Goal: Information Seeking & Learning: Find specific page/section

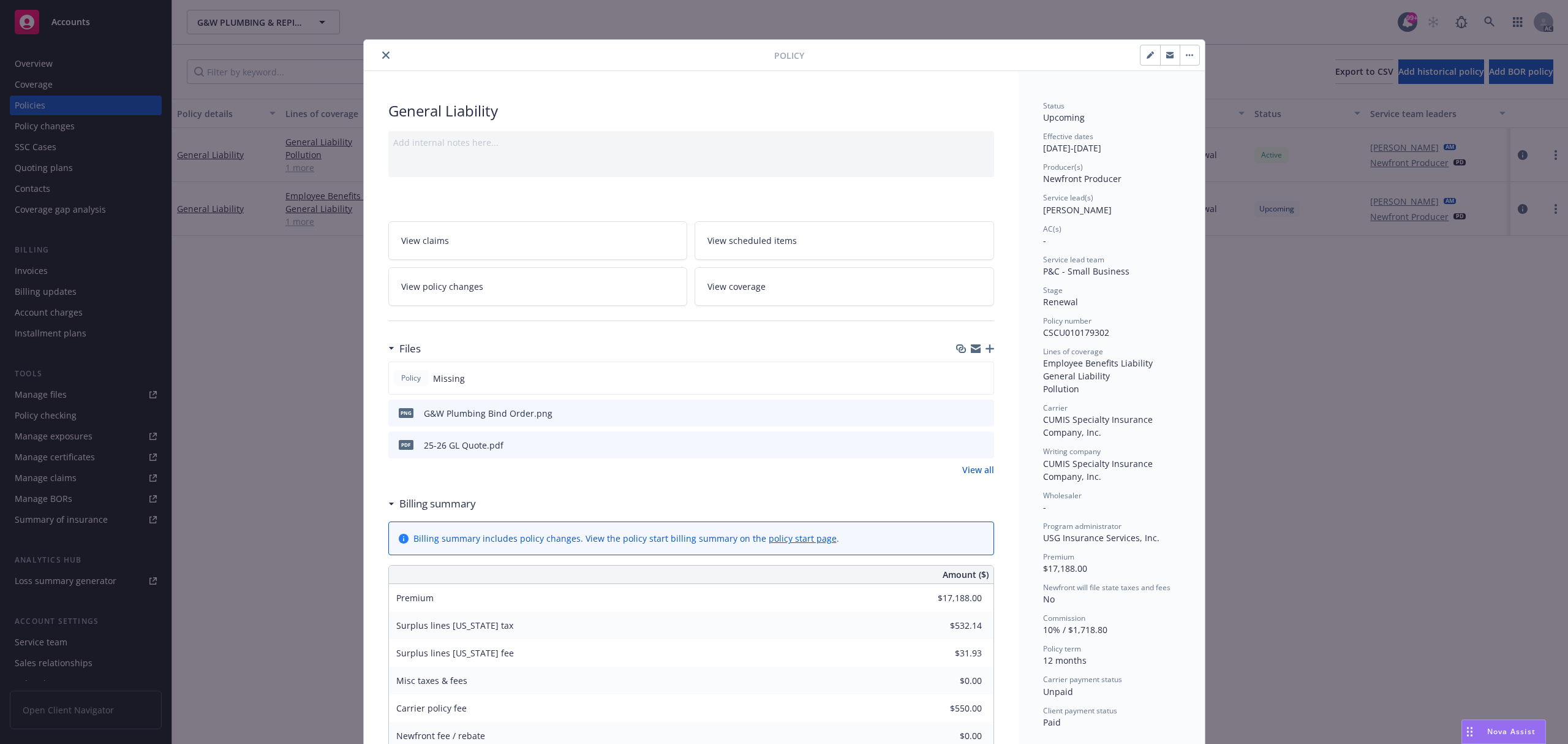
click at [379, 55] on button "close" at bounding box center [386, 55] width 15 height 15
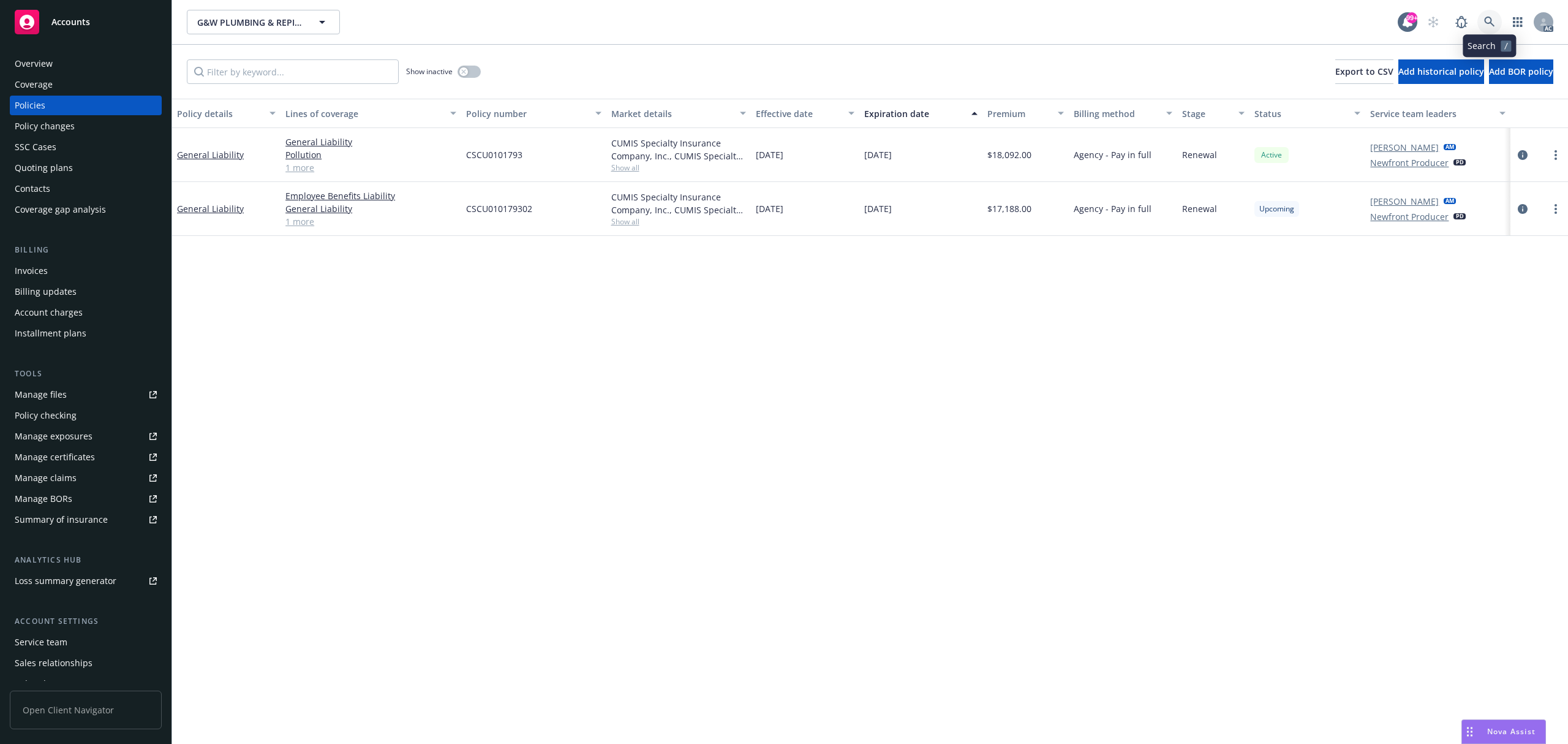
click at [1481, 23] on link at bounding box center [1489, 22] width 25 height 25
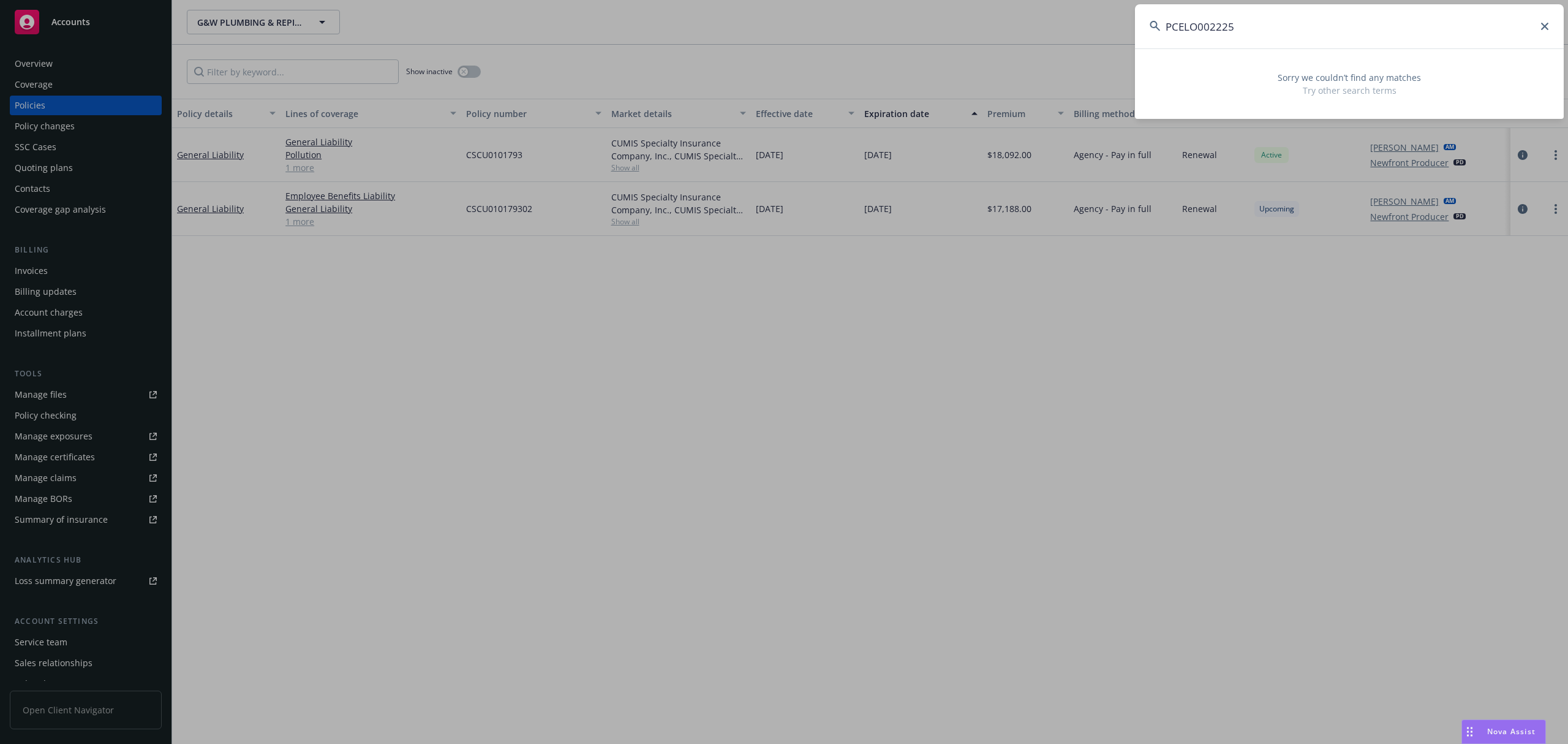
drag, startPoint x: 1328, startPoint y: 25, endPoint x: 853, endPoint y: 18, distance: 475.1
click at [782, 23] on div "PCELO002225 Sorry we couldn’t find any matches Try other search terms" at bounding box center [784, 372] width 1568 height 744
click at [1255, 28] on input "PCELO002225" at bounding box center [1349, 26] width 429 height 44
paste input "BIC5020647"
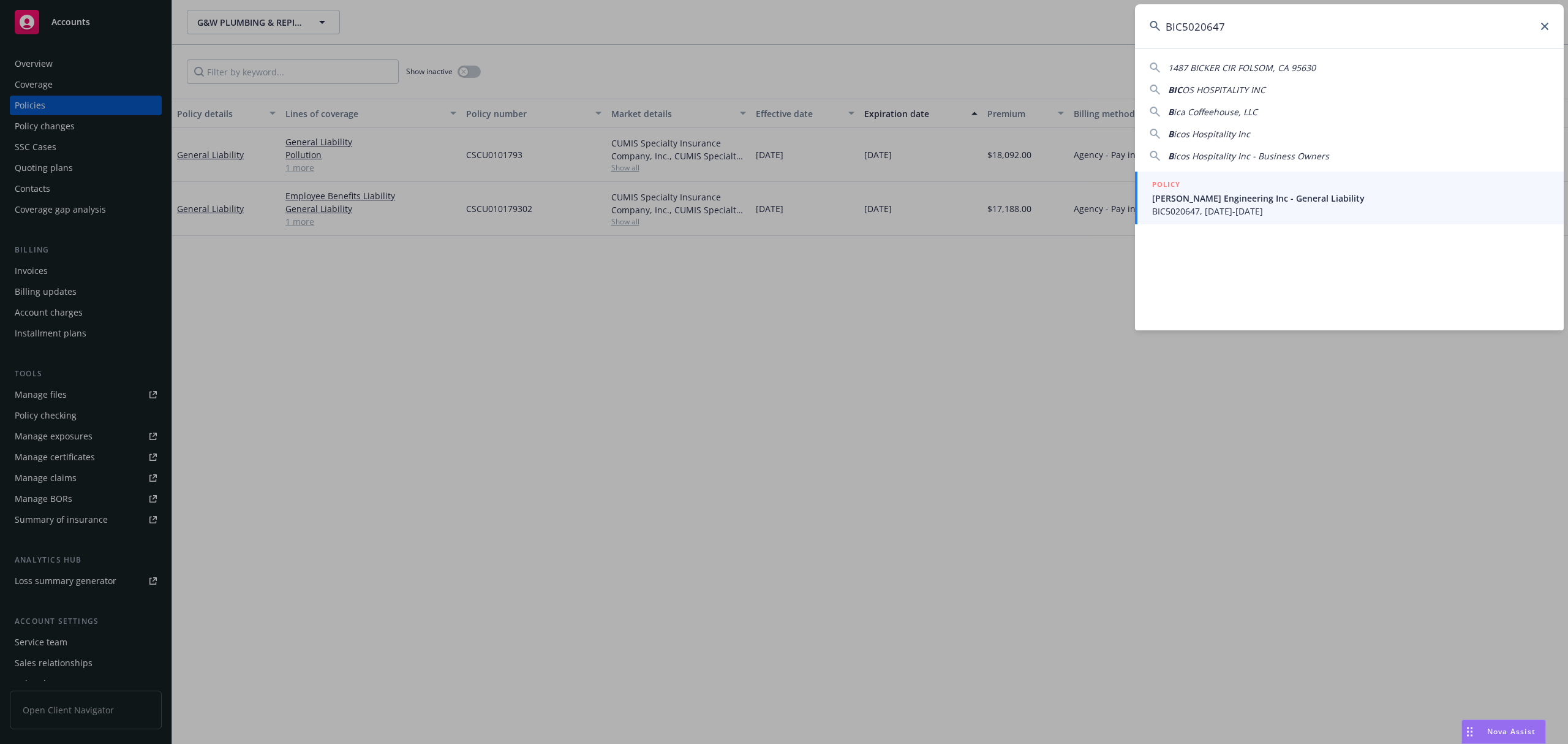
type input "BIC5020647"
click at [1248, 191] on span "[PERSON_NAME] Engineering Inc - General Liability" at bounding box center [1350, 198] width 397 height 13
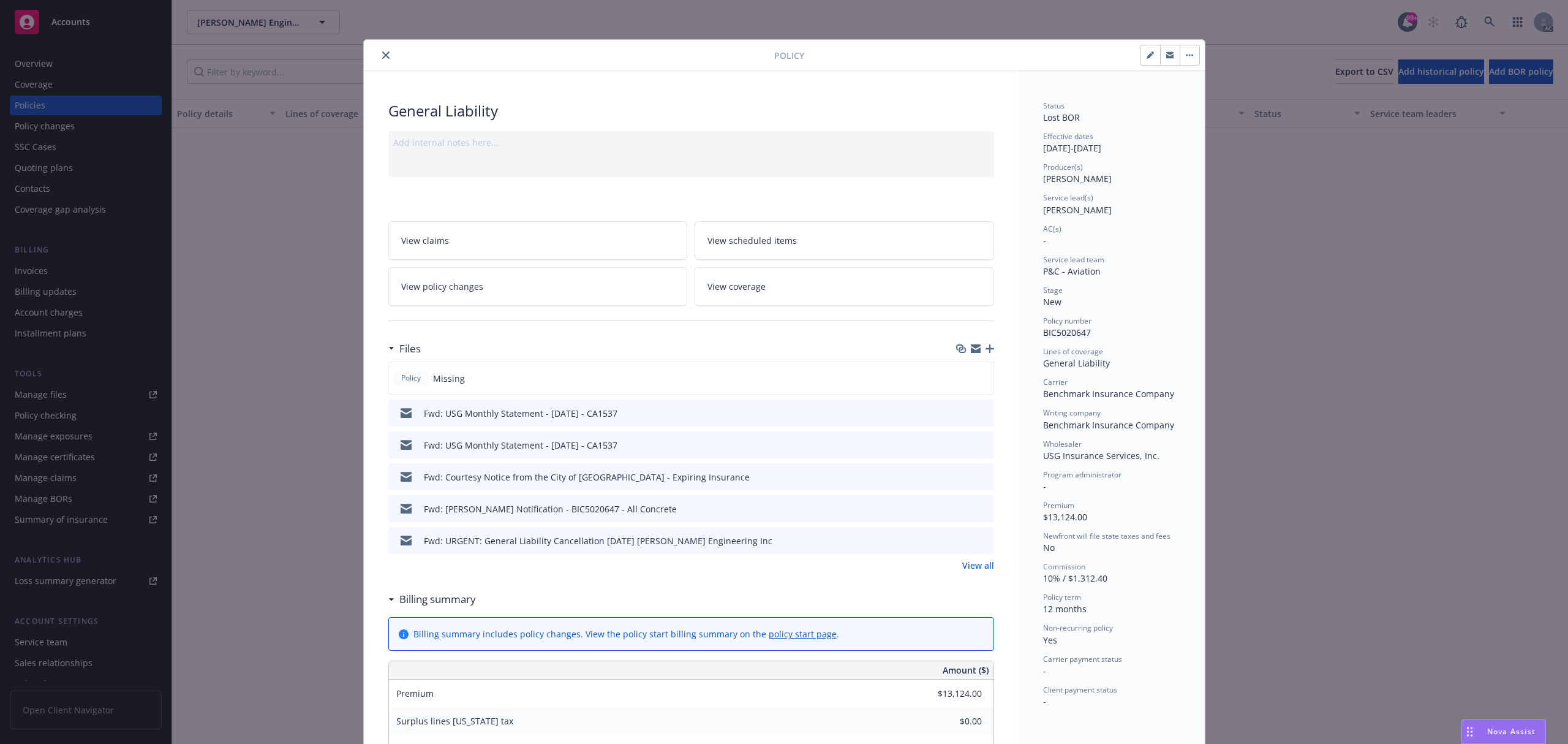
click at [379, 56] on button "close" at bounding box center [386, 55] width 15 height 15
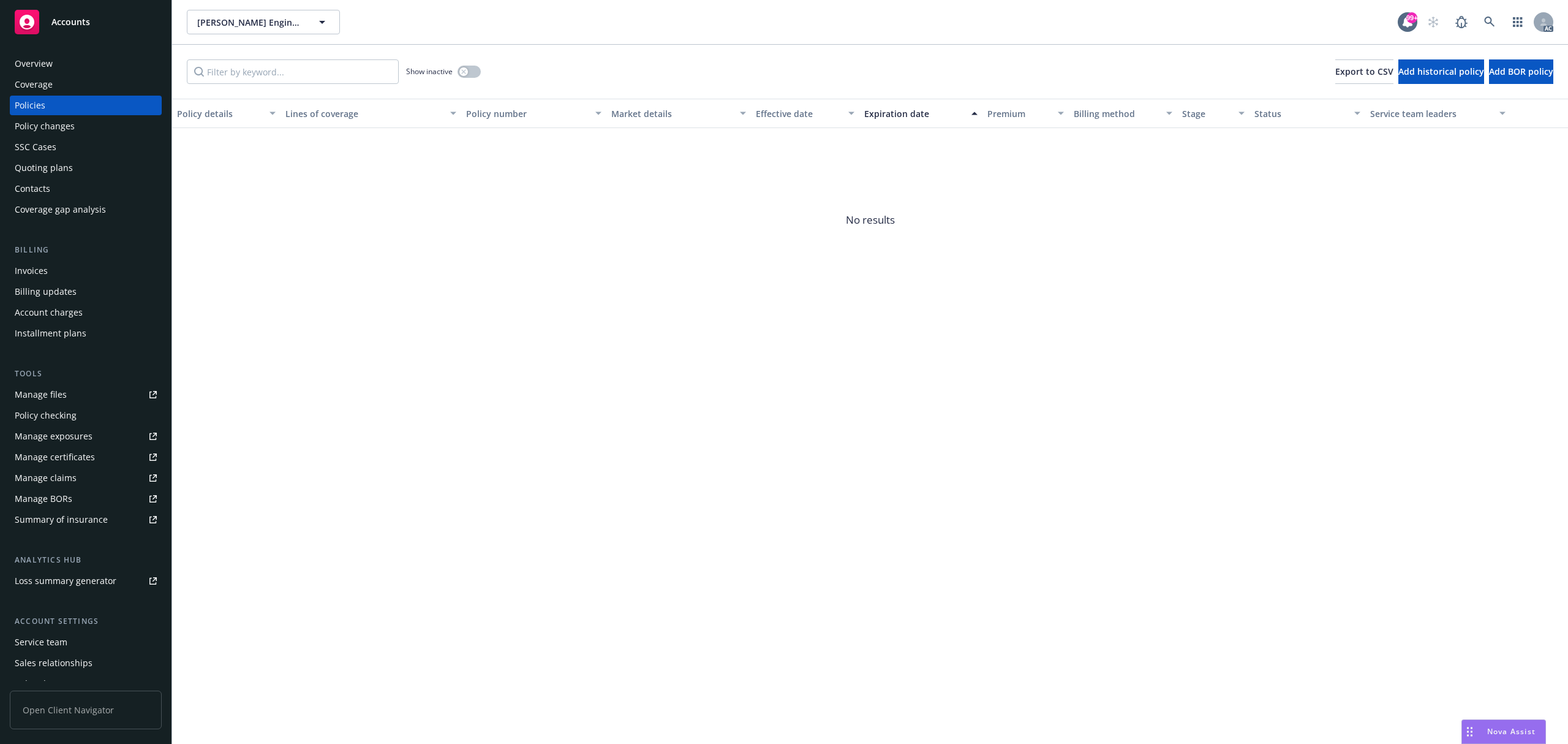
click at [38, 272] on div "Invoices" at bounding box center [31, 271] width 33 height 20
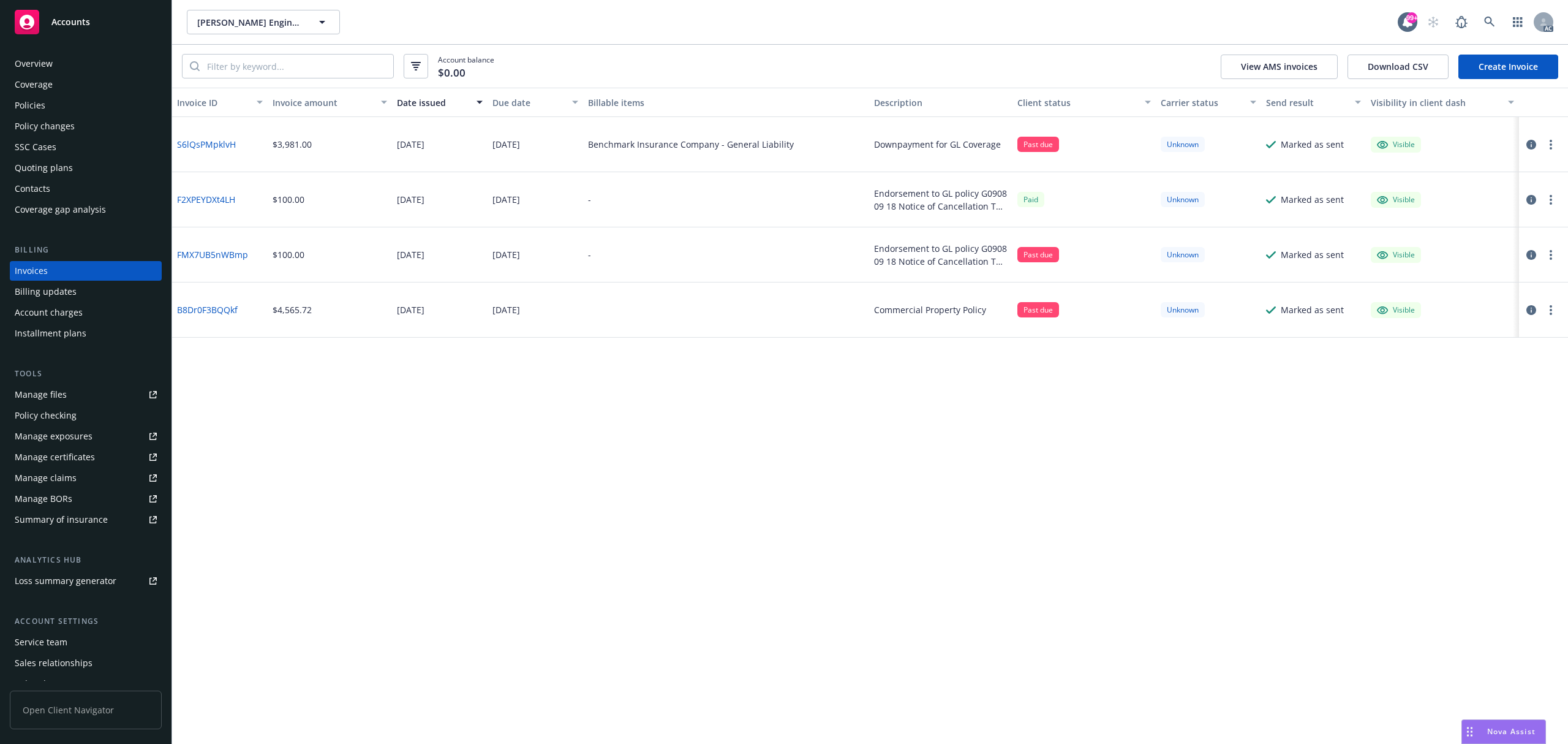
click at [40, 101] on div "Policies" at bounding box center [30, 106] width 30 height 20
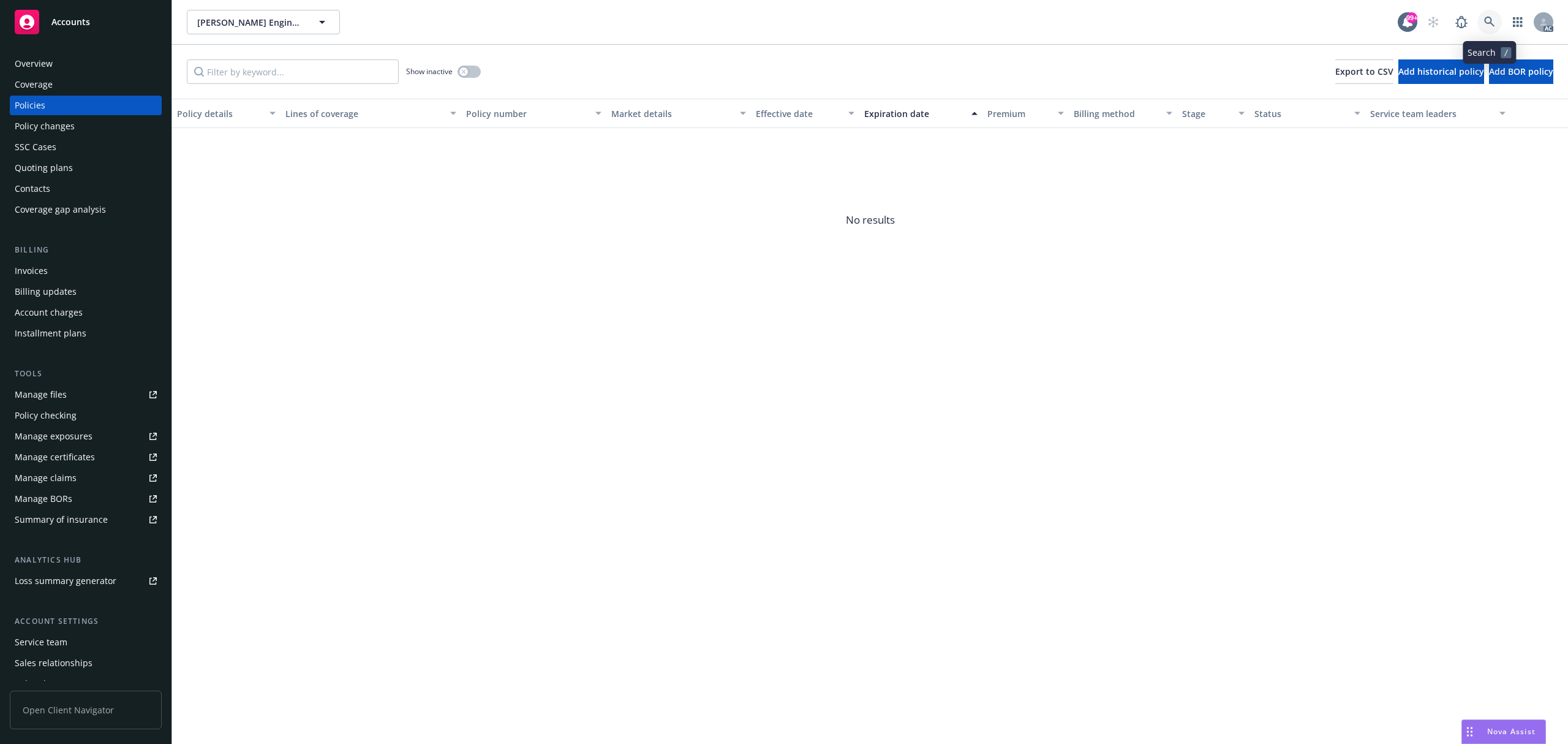
click at [1497, 21] on link at bounding box center [1489, 22] width 25 height 25
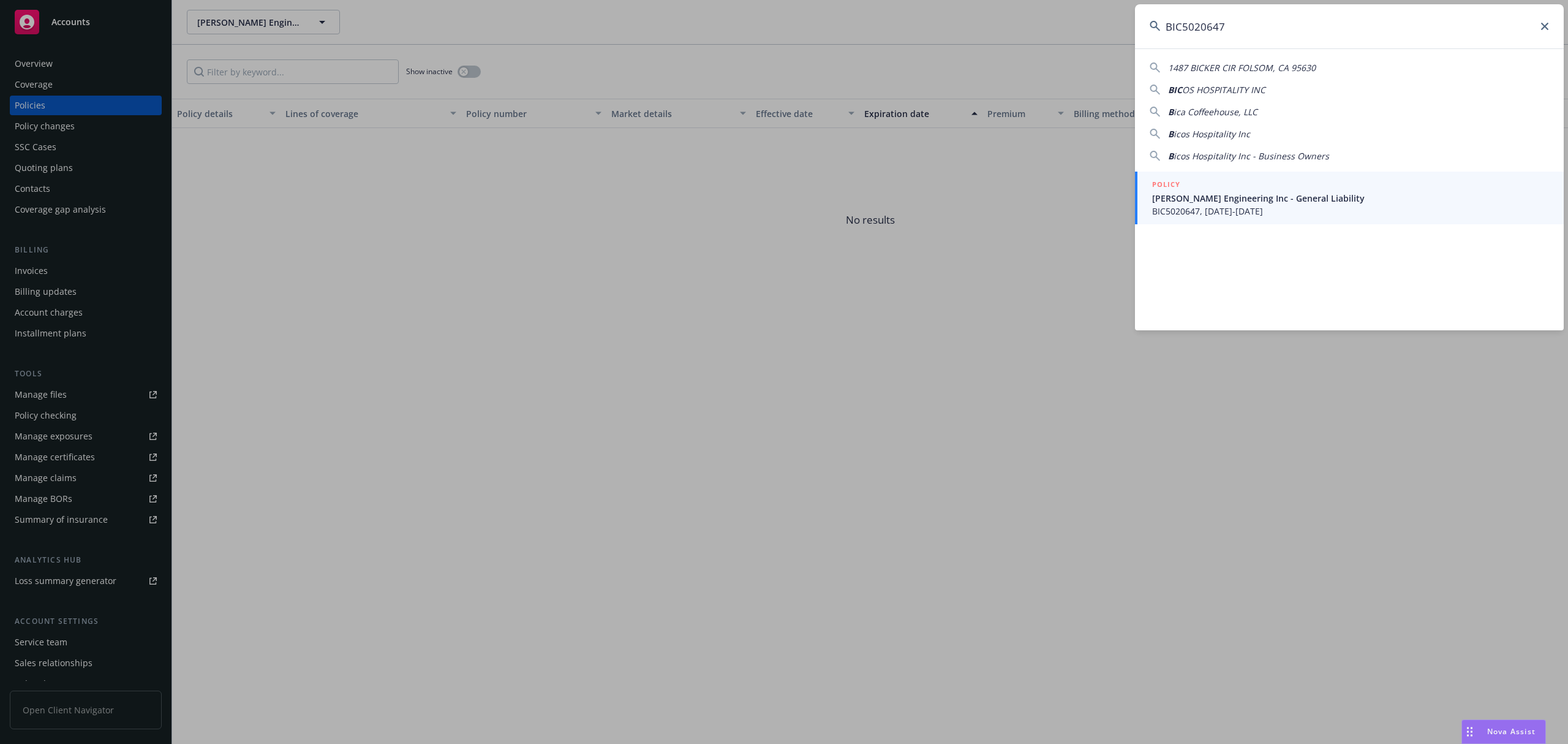
click at [1374, 38] on input "BIC5020647" at bounding box center [1349, 26] width 429 height 44
paste input "CC220190"
type input "CC2201907"
click at [1247, 202] on span "Miscellaneous | Subcontract Default" at bounding box center [1350, 198] width 397 height 13
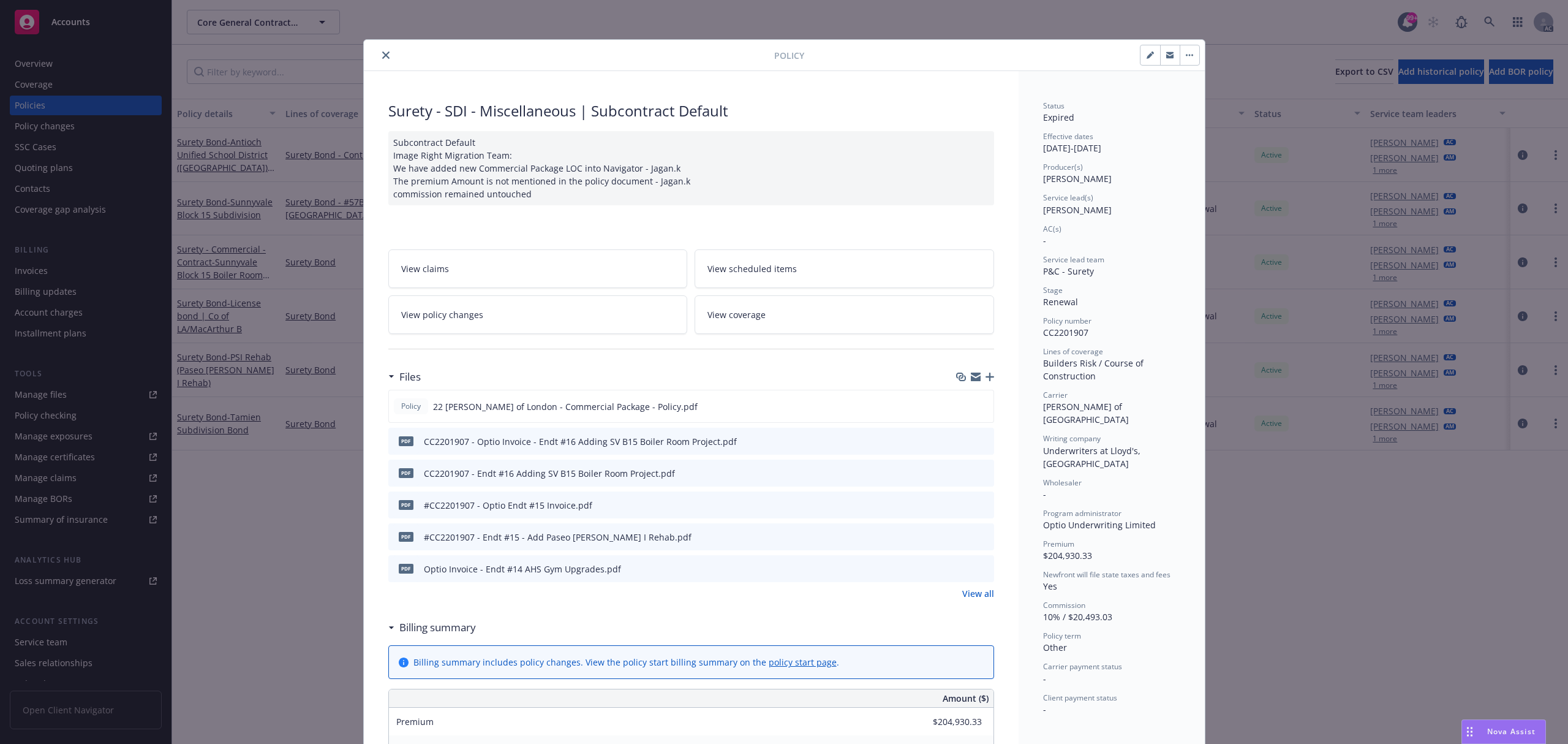
click at [981, 506] on icon "preview file" at bounding box center [982, 504] width 11 height 9
drag, startPoint x: 975, startPoint y: 437, endPoint x: 982, endPoint y: 437, distance: 7.0
click at [977, 437] on icon "preview file" at bounding box center [982, 440] width 11 height 9
click at [969, 592] on link "View all" at bounding box center [978, 594] width 32 height 13
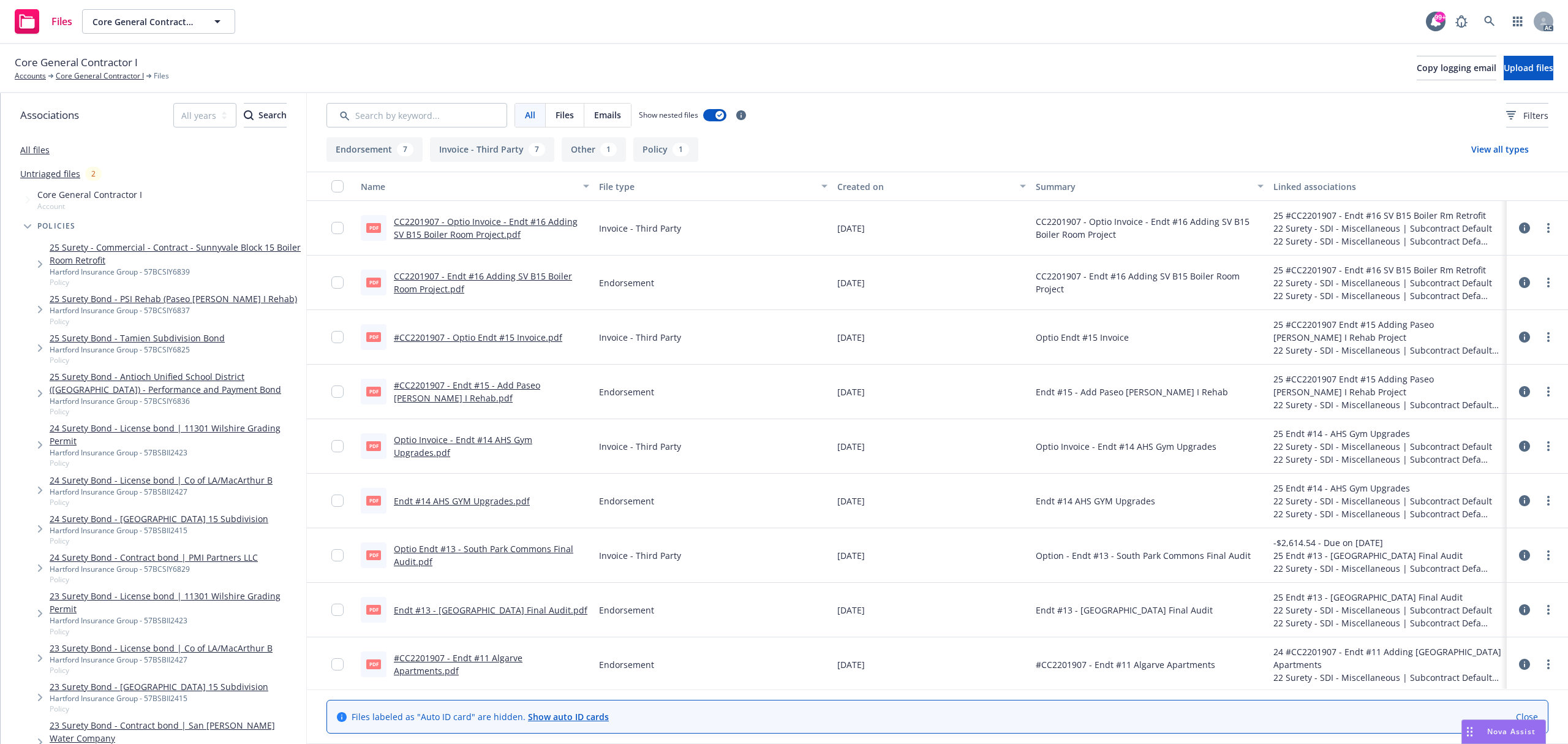
click at [493, 273] on link "CC2201907 - Endt #16 Adding SV B15 Boiler Room Project.pdf" at bounding box center [483, 282] width 178 height 25
click at [523, 385] on link "#CC2201907 - Endt #15 - Add Paseo [PERSON_NAME] I Rehab.pdf" at bounding box center [467, 392] width 146 height 25
click at [503, 552] on link "Optio Endt #13 - South Park Commons Final Audit.pdf" at bounding box center [483, 555] width 179 height 25
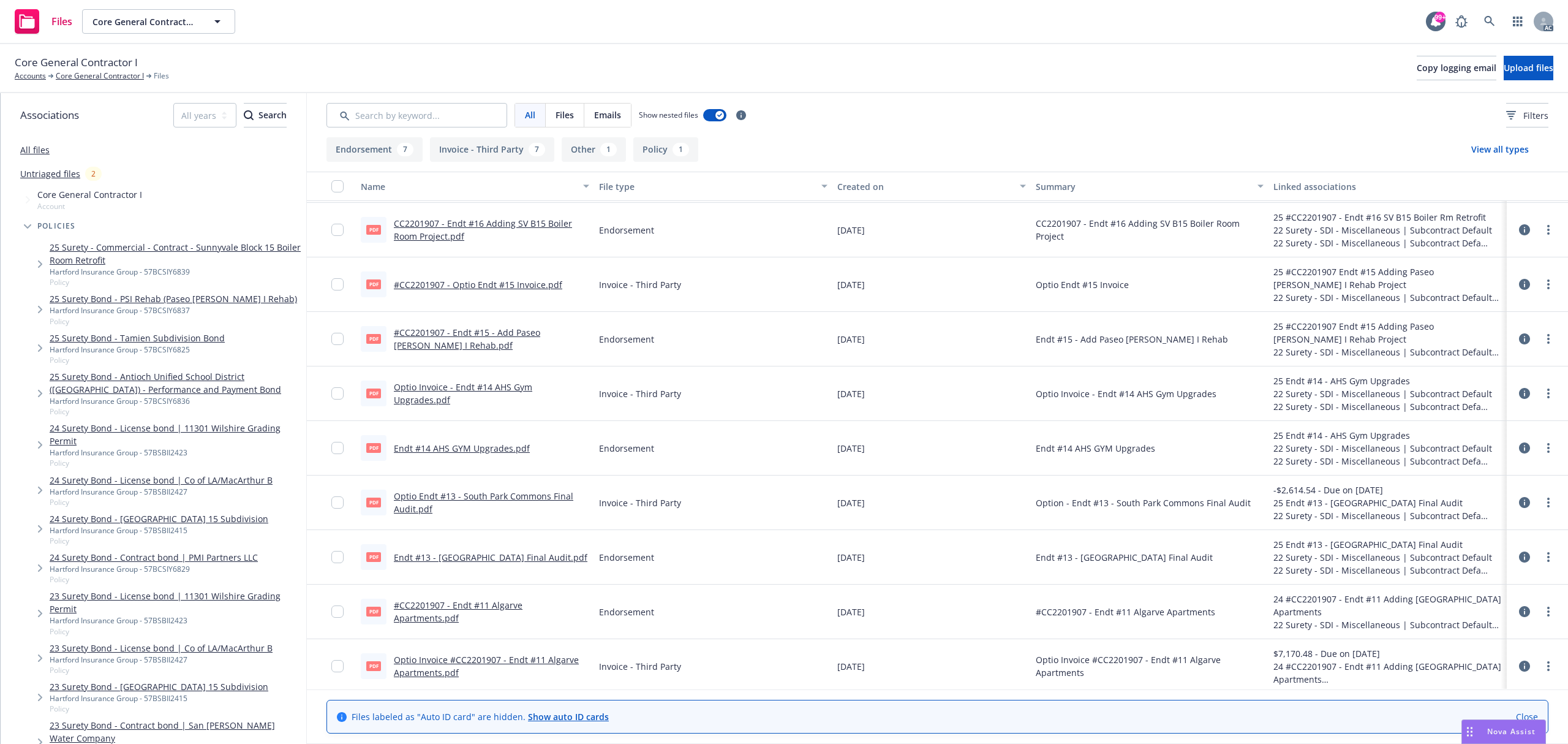
scroll to position [82, 0]
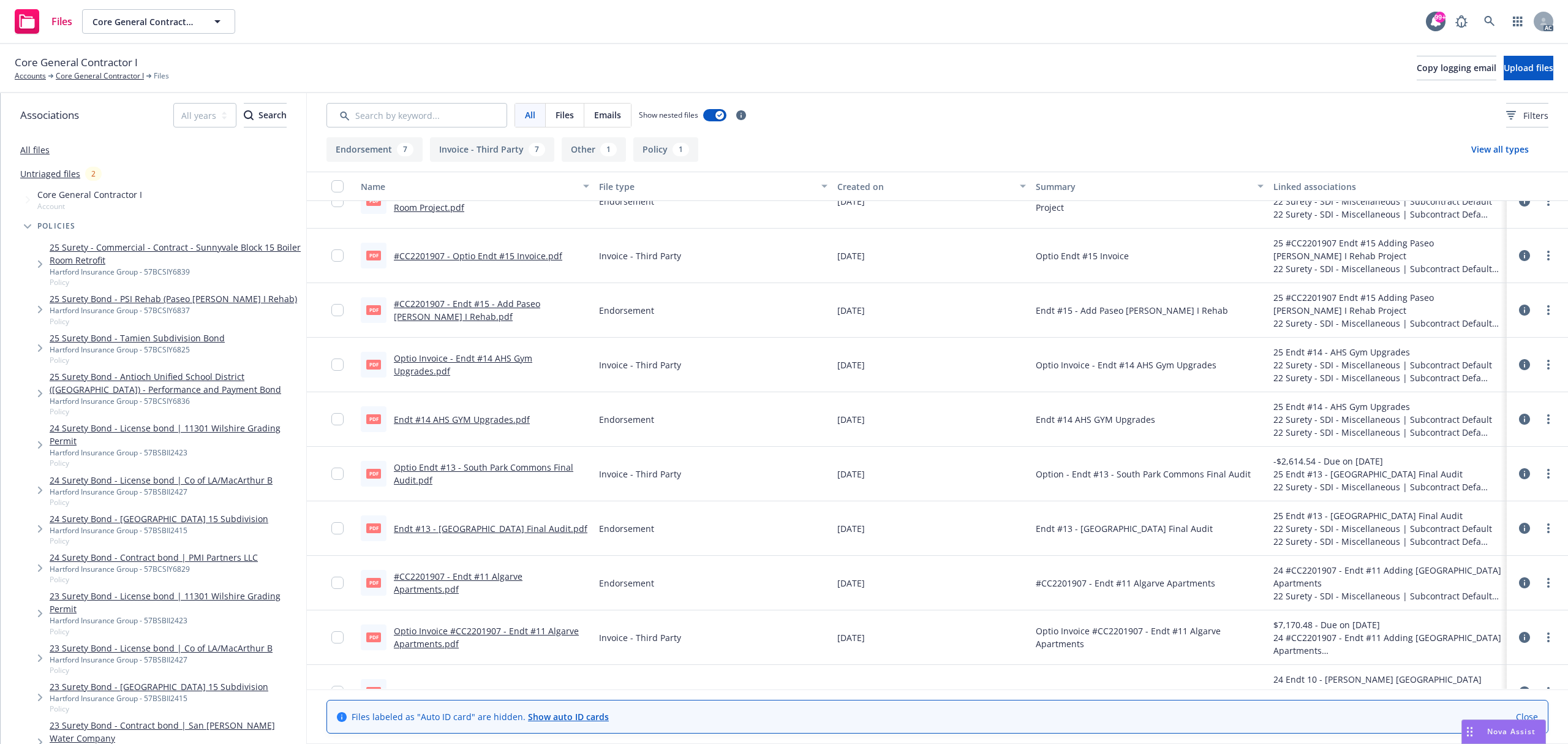
click at [515, 633] on link "Optio Invoice #CC2201907 - Endt #11 Algarve Apartments.pdf" at bounding box center [486, 637] width 185 height 25
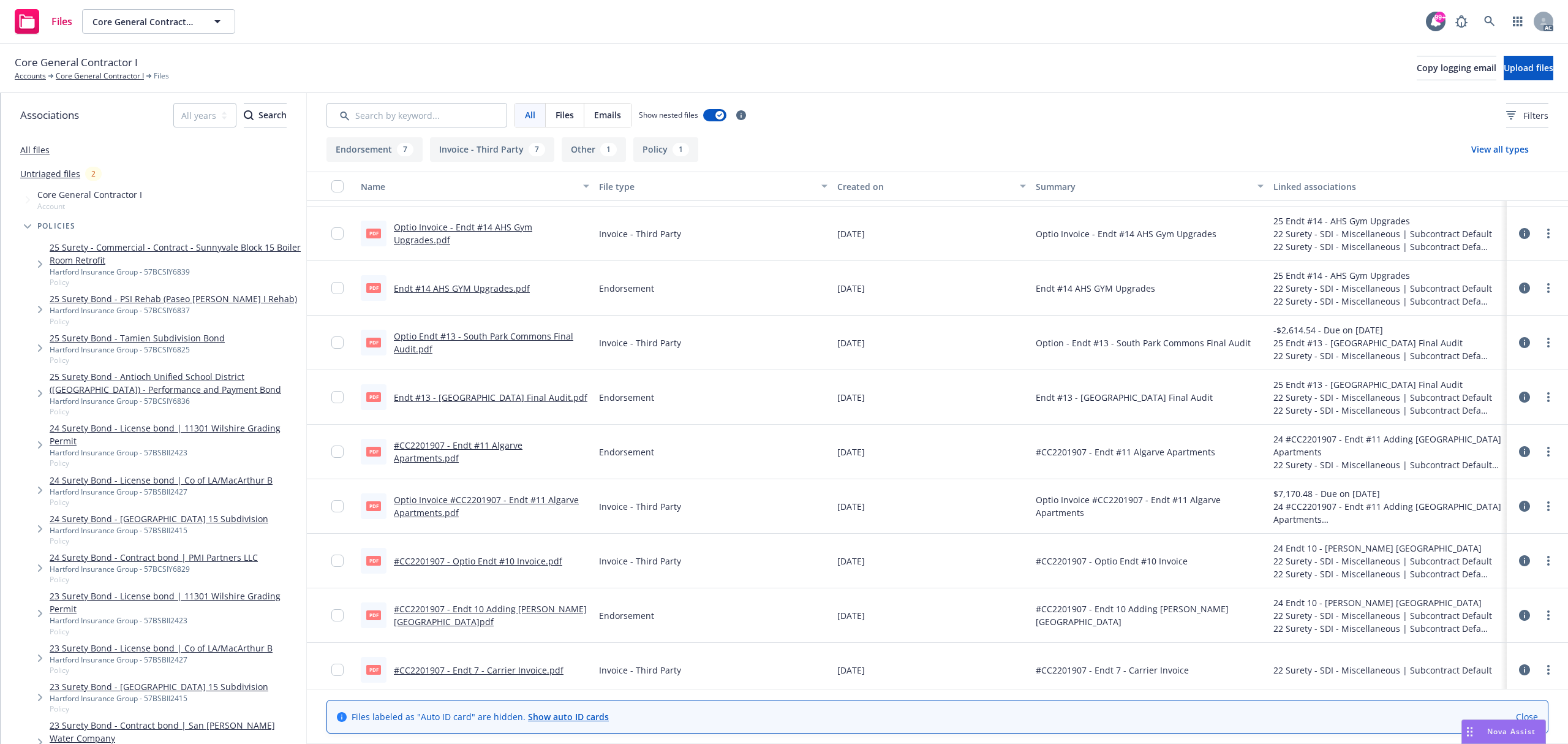
scroll to position [245, 0]
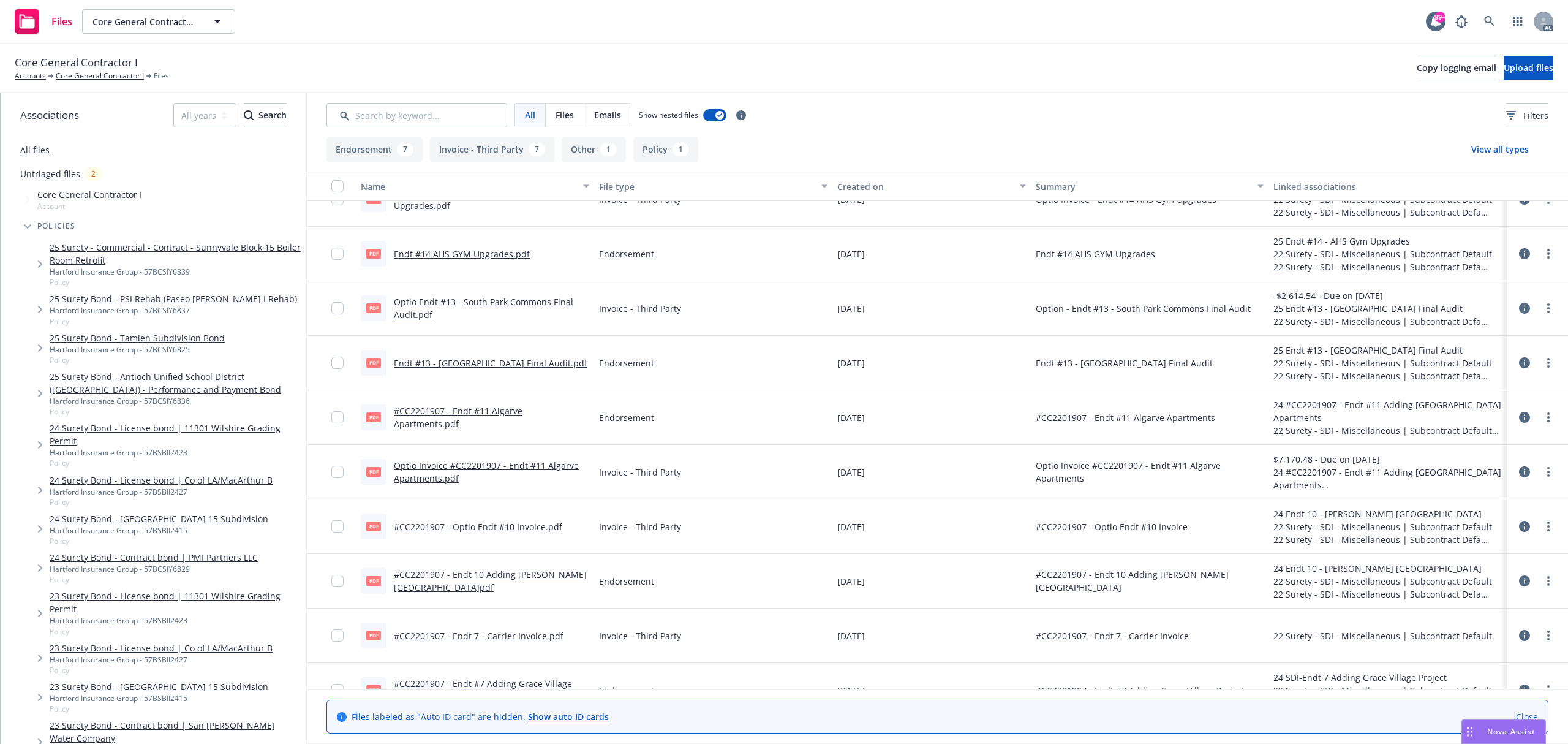
click at [510, 525] on link "#CC2201907 - Optio Endt #10 Invoice.pdf" at bounding box center [478, 526] width 169 height 11
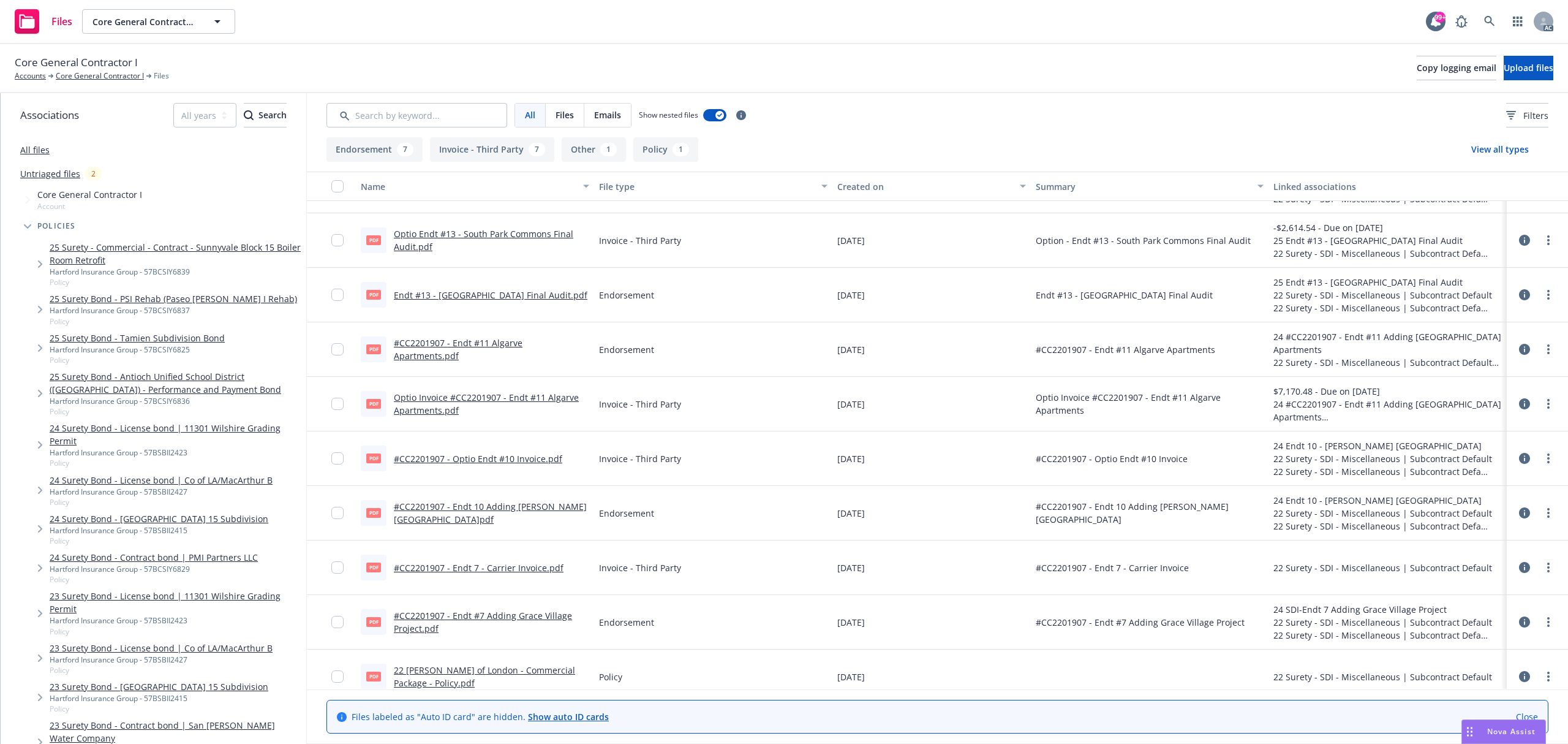
scroll to position [383, 0]
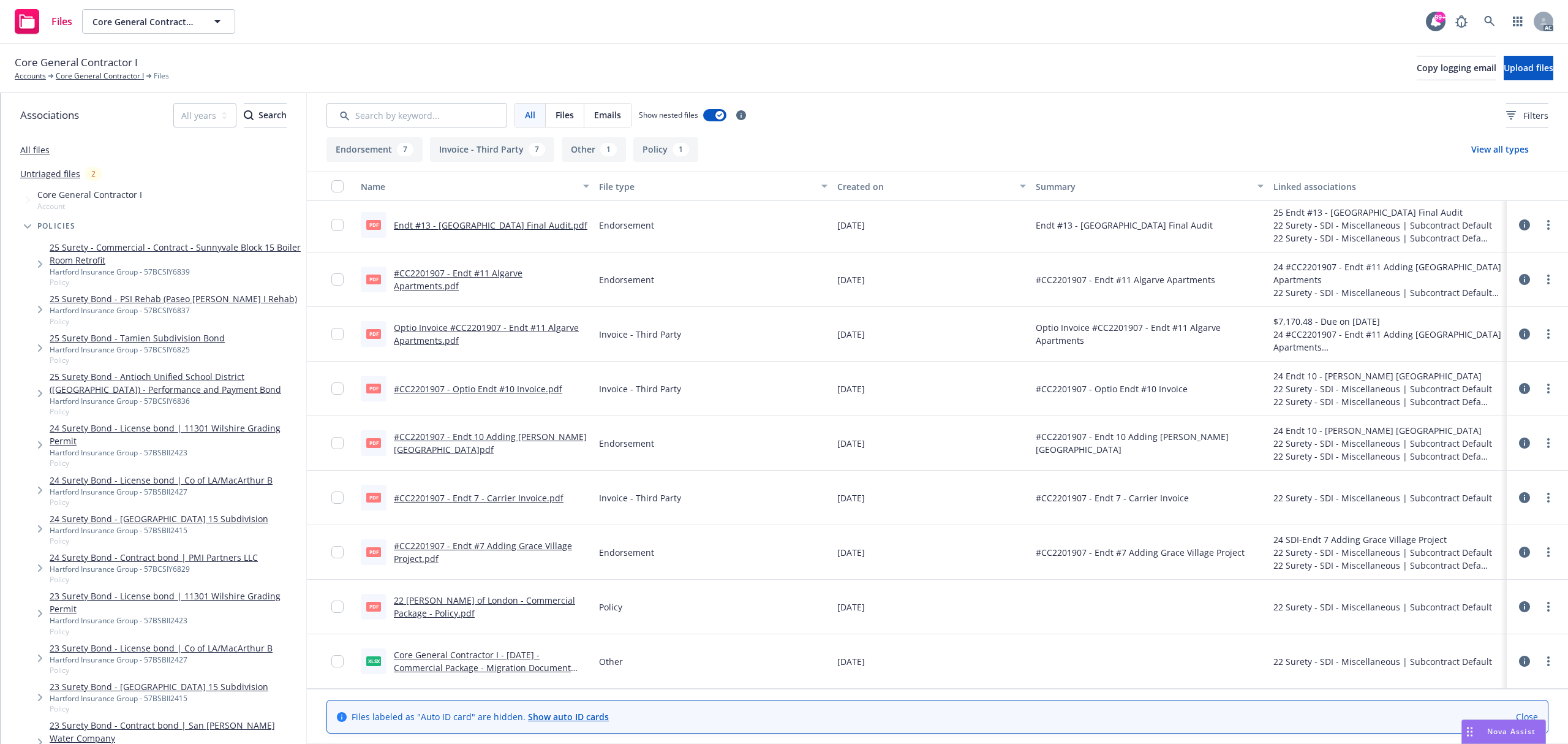
click at [527, 604] on link "22 [PERSON_NAME] of London - Commercial Package - Policy.pdf" at bounding box center [485, 606] width 181 height 25
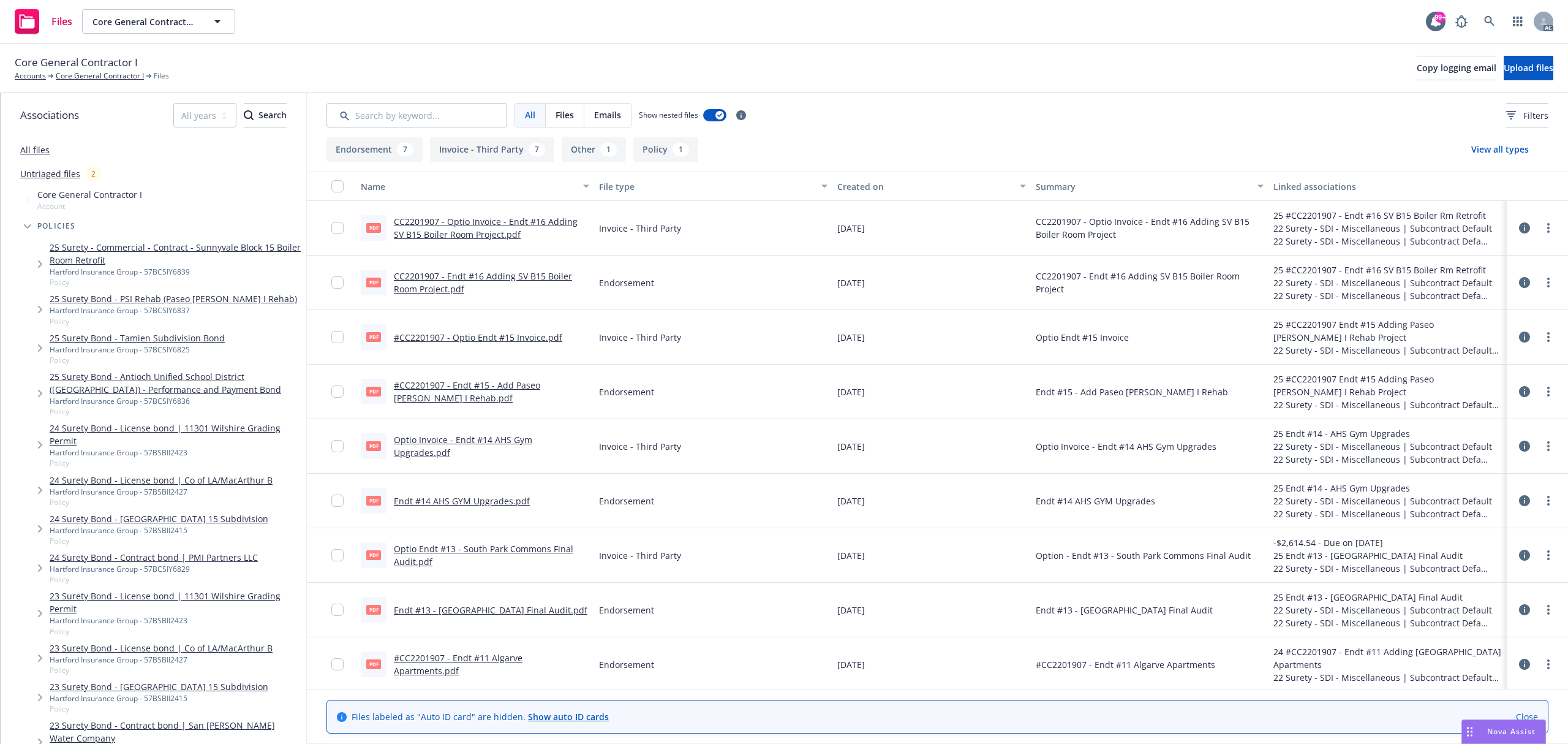
click at [485, 231] on link "CC2201907 - Optio Invoice - Endt #16 Adding SV B15 Boiler Room Project.pdf" at bounding box center [486, 228] width 184 height 25
click at [469, 270] on link "CC2201907 - Endt #16 Adding SV B15 Boiler Room Project.pdf" at bounding box center [483, 282] width 178 height 25
click at [471, 340] on link "#CC2201907 - Optio Endt #15 Invoice.pdf" at bounding box center [478, 337] width 169 height 11
click at [495, 448] on link "Optio Invoice - Endt #14 AHS Gym Upgrades.pdf" at bounding box center [463, 446] width 138 height 25
